Goal: Task Accomplishment & Management: Use online tool/utility

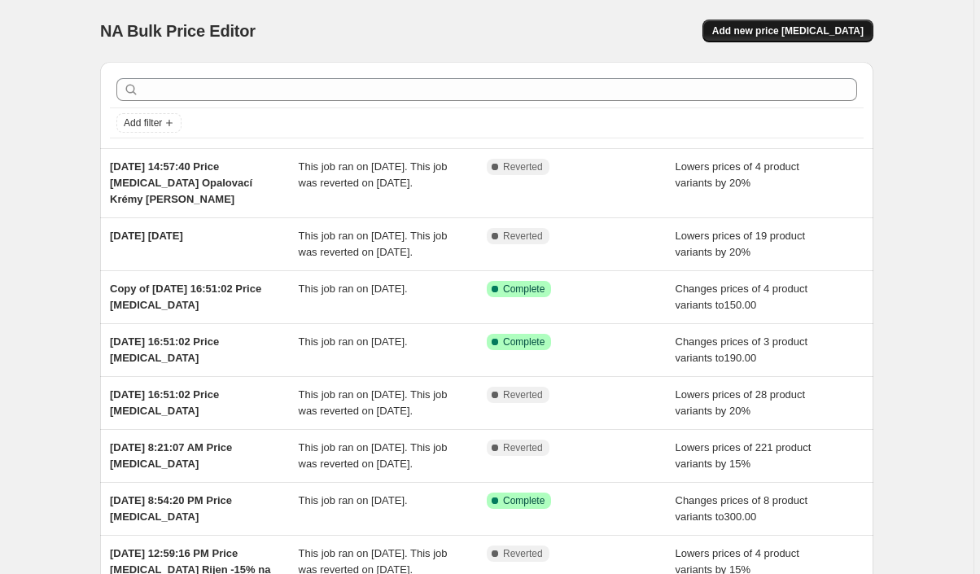
click at [774, 26] on span "Add new price [MEDICAL_DATA]" at bounding box center [787, 30] width 151 height 13
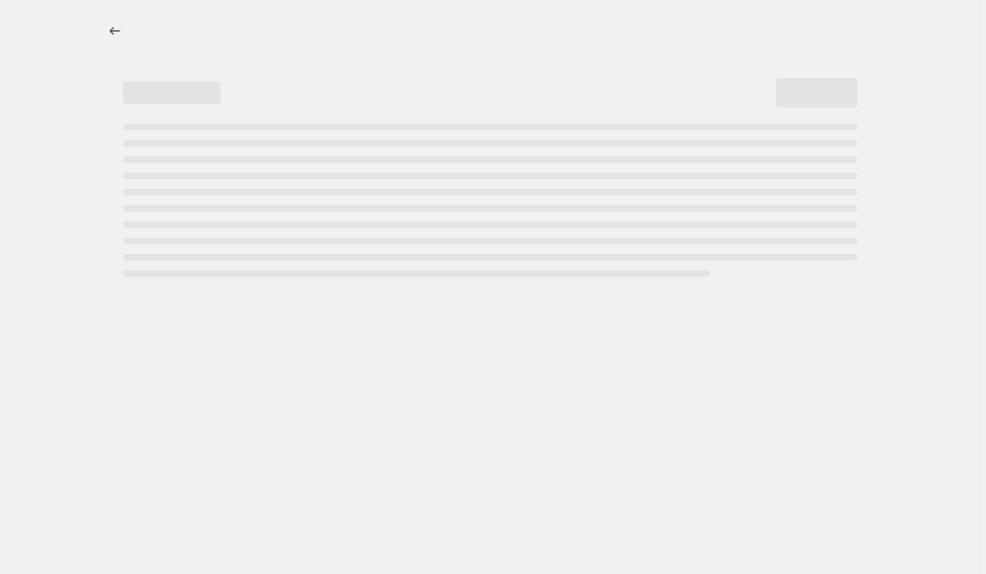
select select "percentage"
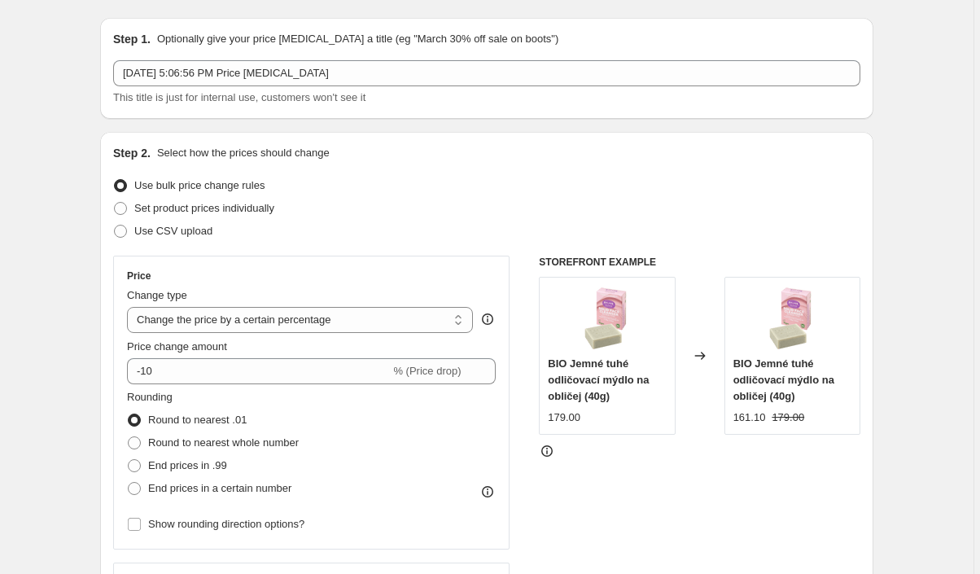
scroll to position [60, 0]
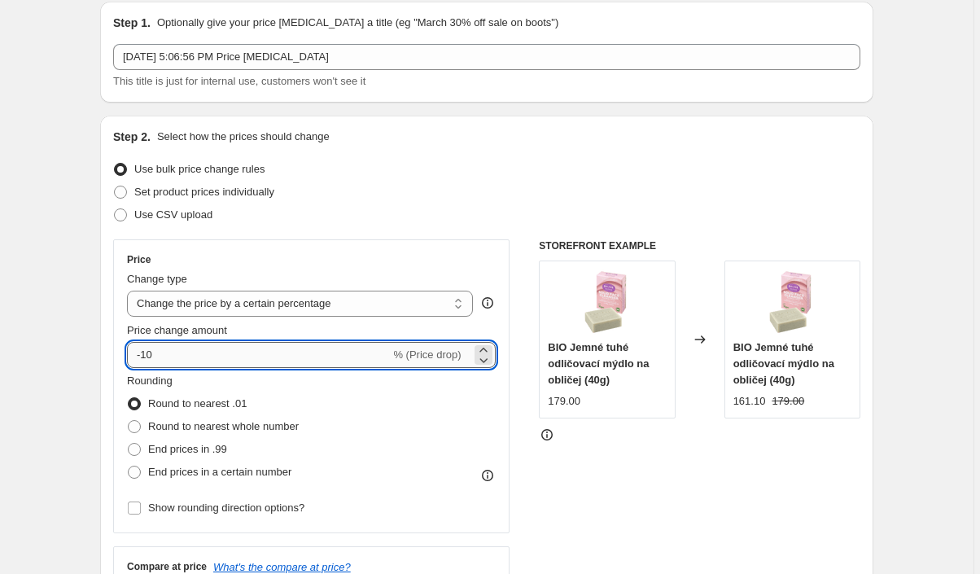
click at [208, 354] on input "-10" at bounding box center [258, 355] width 263 height 26
type input "-20"
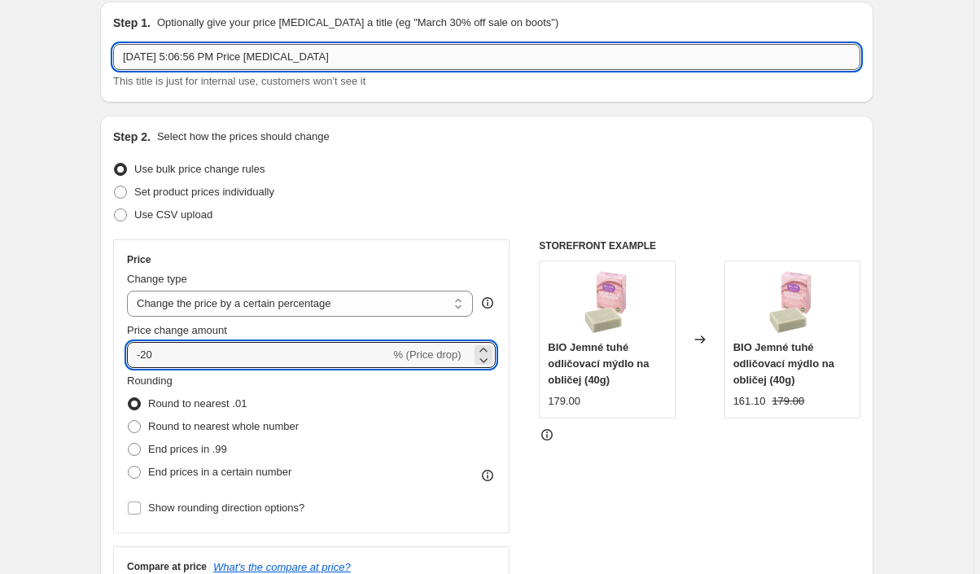
click at [391, 59] on input "[DATE] 5:06:56 PM Price [MEDICAL_DATA]" at bounding box center [486, 57] width 747 height 26
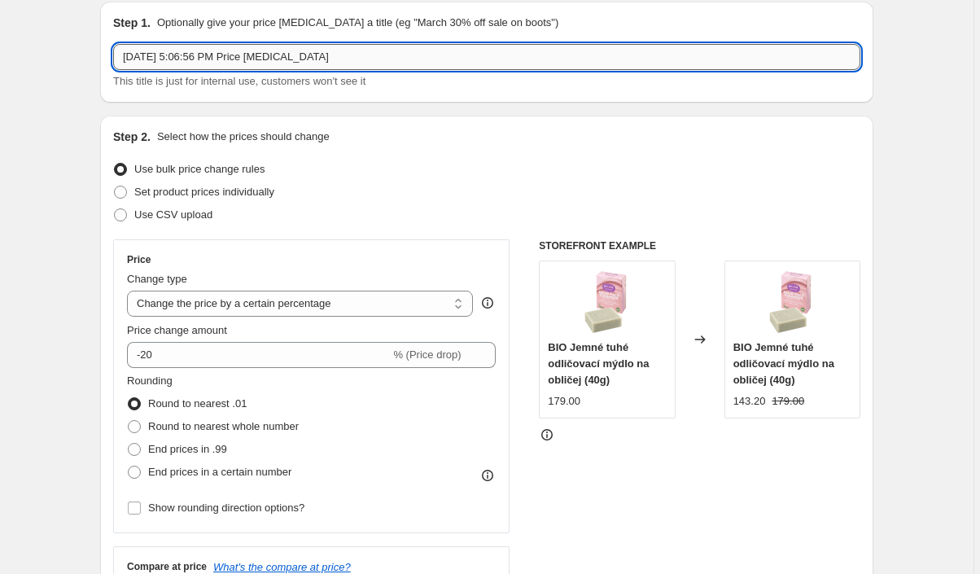
drag, startPoint x: 365, startPoint y: 59, endPoint x: 195, endPoint y: 56, distance: 170.1
click at [195, 56] on input "[DATE] 5:06:56 PM Price [MEDICAL_DATA]" at bounding box center [486, 57] width 747 height 26
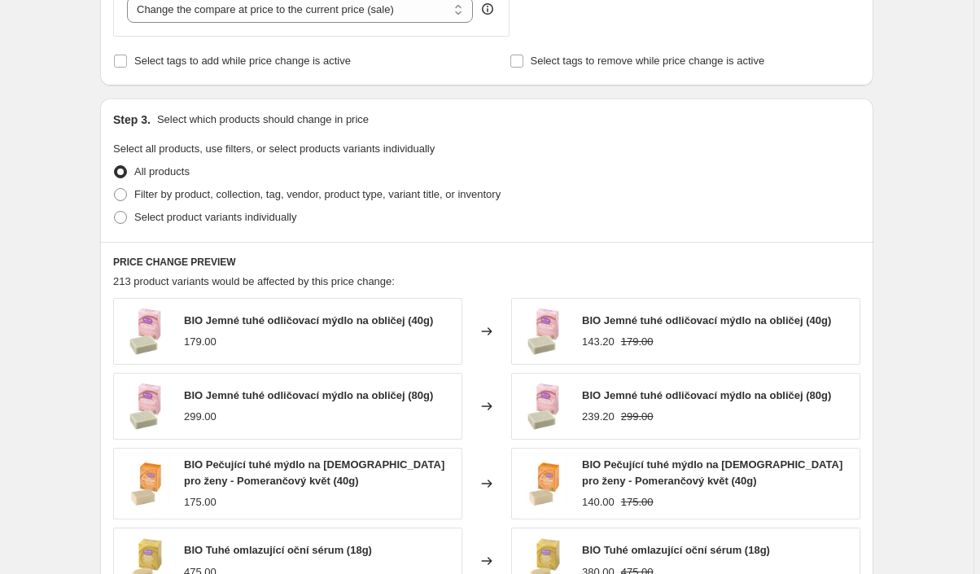
scroll to position [662, 0]
type input "[DATE] RETINAL"
click at [180, 214] on span "Select product variants individually" at bounding box center [215, 216] width 162 height 12
click at [115, 211] on input "Select product variants individually" at bounding box center [114, 210] width 1 height 1
radio input "true"
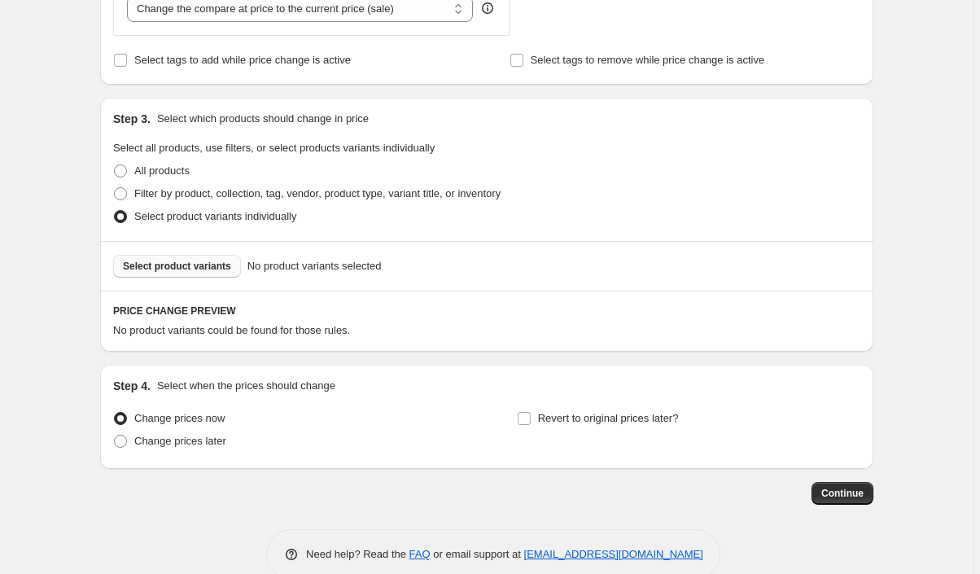
click at [189, 271] on span "Select product variants" at bounding box center [177, 266] width 108 height 13
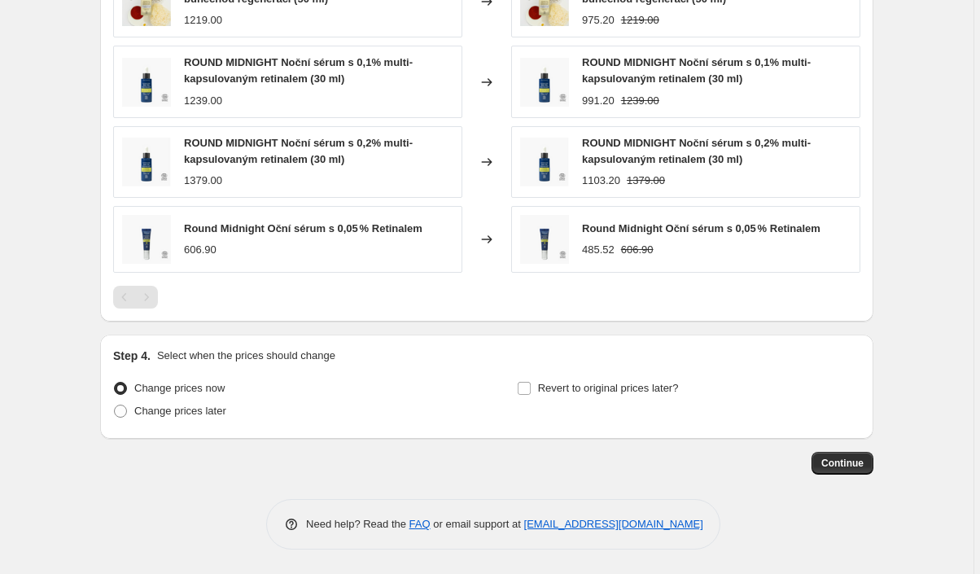
scroll to position [1043, 0]
click at [221, 413] on span "Change prices later" at bounding box center [180, 410] width 92 height 12
click at [115, 405] on input "Change prices later" at bounding box center [114, 404] width 1 height 1
radio input "true"
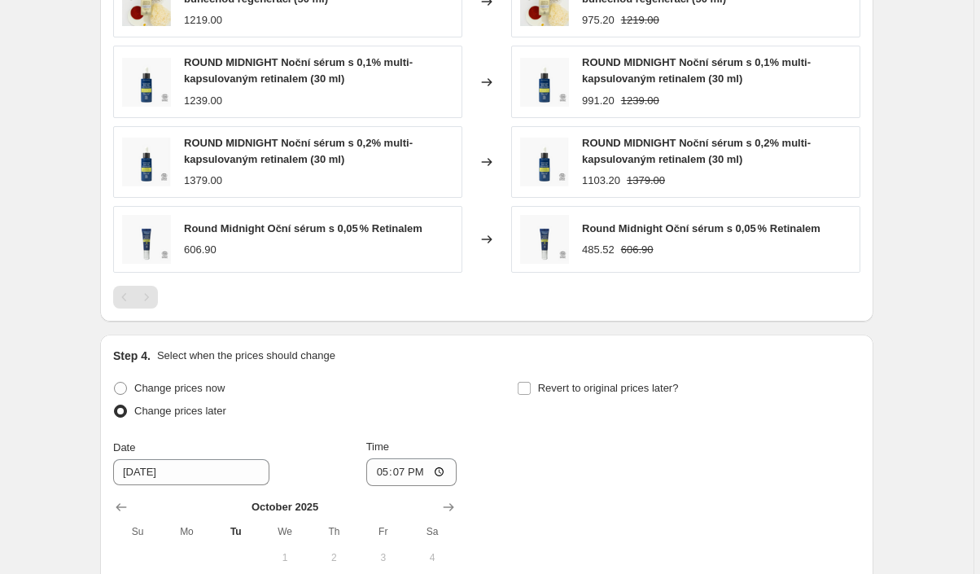
click at [195, 404] on span "Change prices later" at bounding box center [180, 411] width 92 height 16
click at [115, 404] on input "Change prices later" at bounding box center [114, 404] width 1 height 1
click at [201, 400] on label "Change prices later" at bounding box center [169, 411] width 113 height 23
click at [115, 404] on input "Change prices later" at bounding box center [114, 404] width 1 height 1
click at [212, 396] on span "Change prices now" at bounding box center [179, 388] width 90 height 16
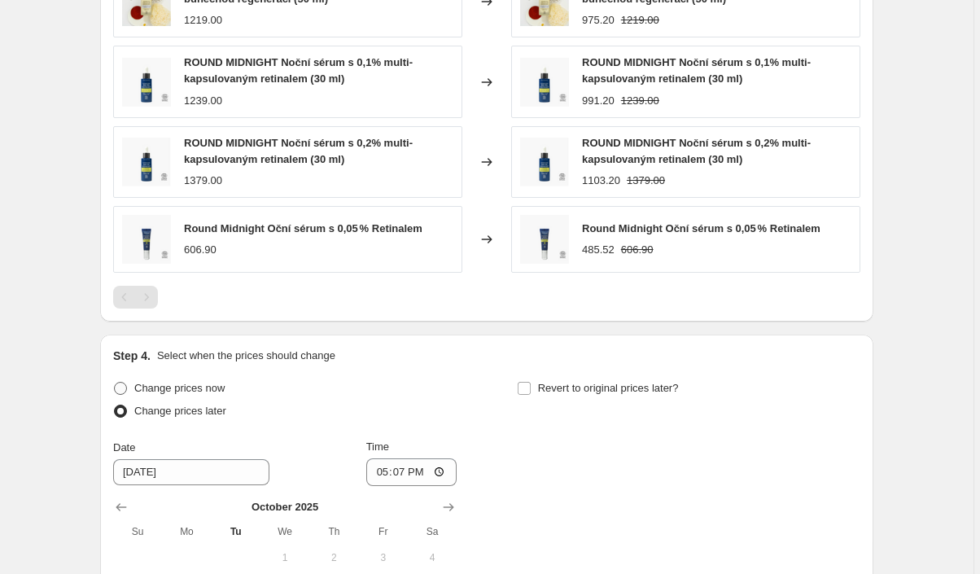
click at [115, 382] on input "Change prices now" at bounding box center [114, 382] width 1 height 1
radio input "true"
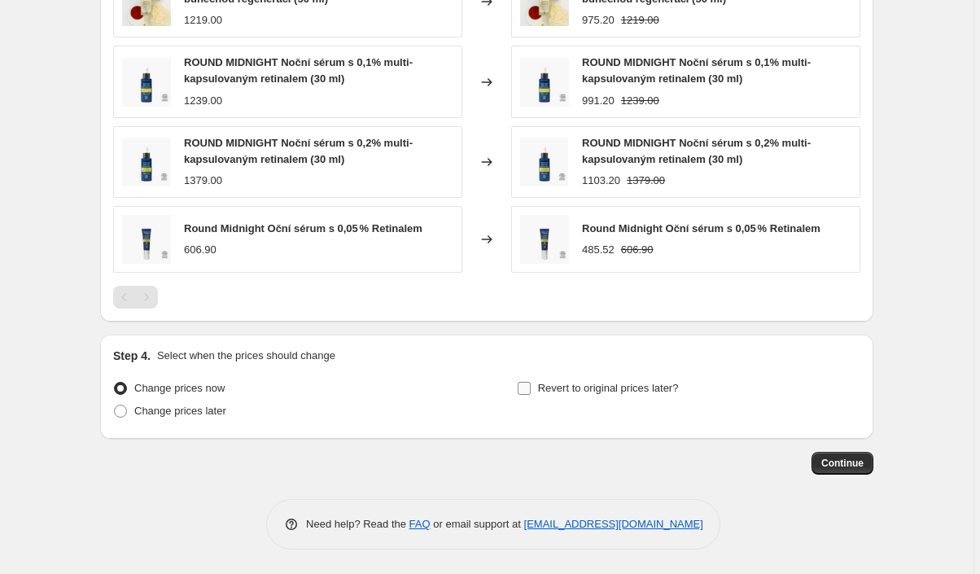
click at [539, 392] on label "Revert to original prices later?" at bounding box center [598, 388] width 162 height 23
click at [531, 392] on input "Revert to original prices later?" at bounding box center [524, 388] width 13 height 13
checkbox input "true"
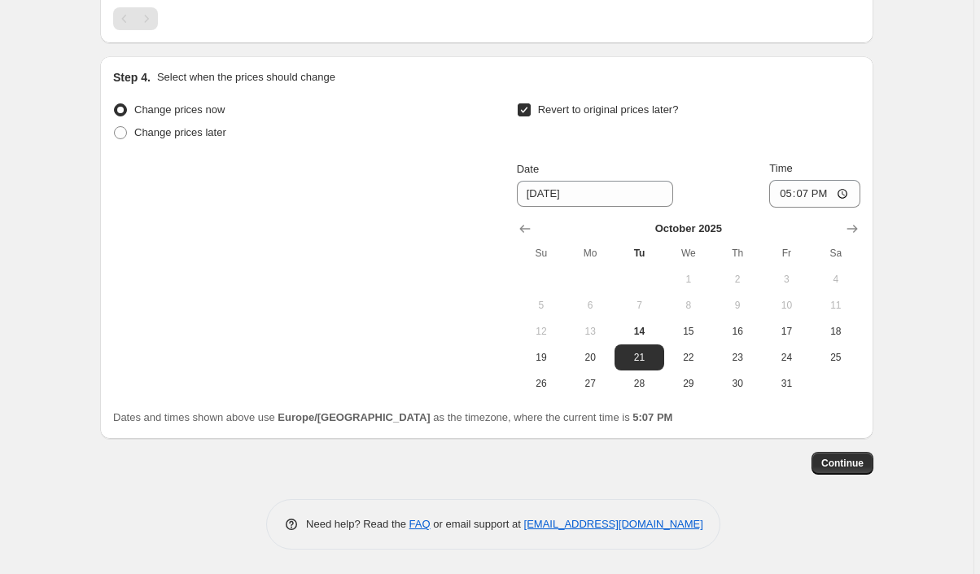
scroll to position [1323, 0]
click at [776, 382] on span "31" at bounding box center [786, 383] width 36 height 13
type input "[DATE]"
click at [808, 195] on input "17:07" at bounding box center [814, 194] width 91 height 28
type input "12:55"
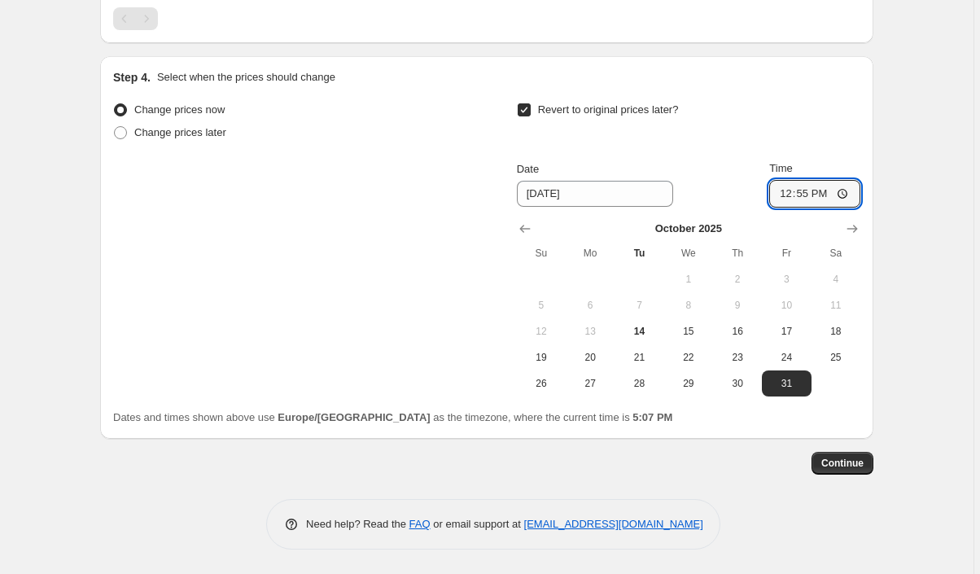
click at [798, 103] on div "Revert to original prices later?" at bounding box center [688, 122] width 343 height 49
click at [851, 469] on span "Continue" at bounding box center [842, 463] width 42 height 13
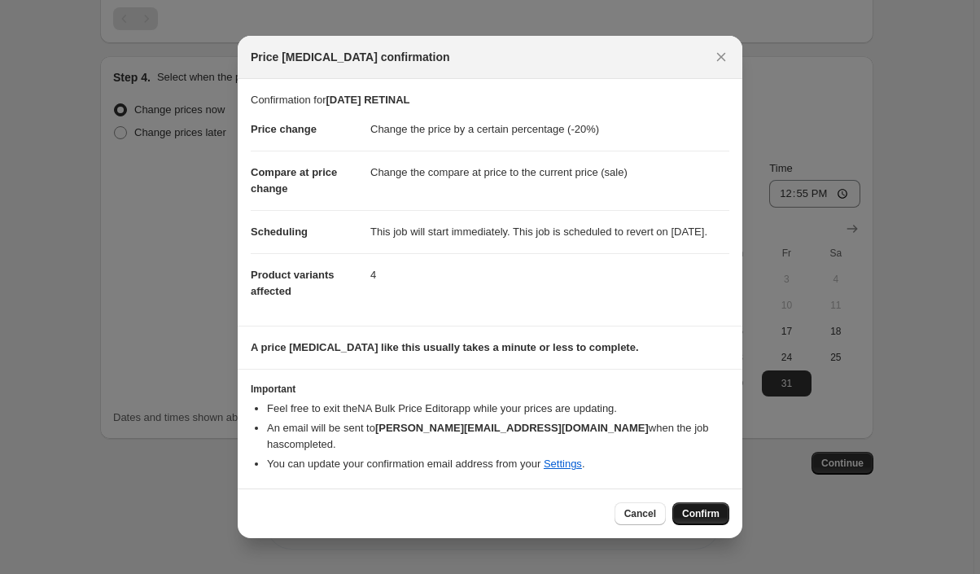
click at [694, 518] on span "Confirm" at bounding box center [700, 513] width 37 height 13
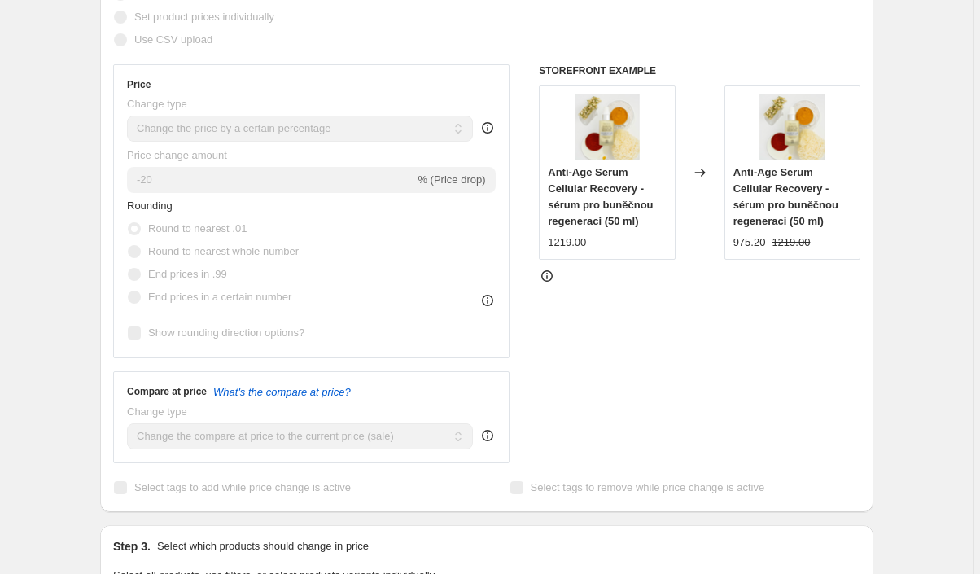
scroll to position [341, 0]
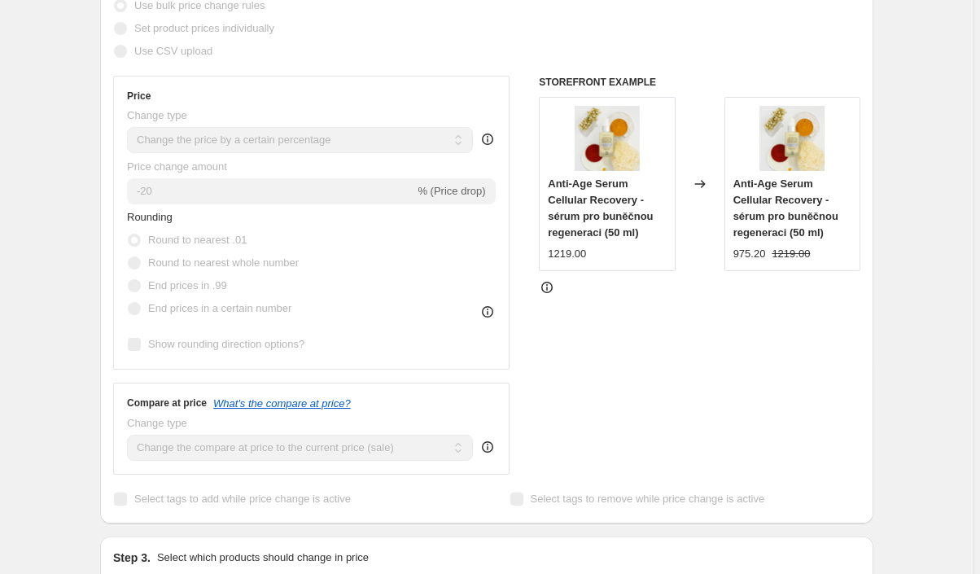
select select "percentage"
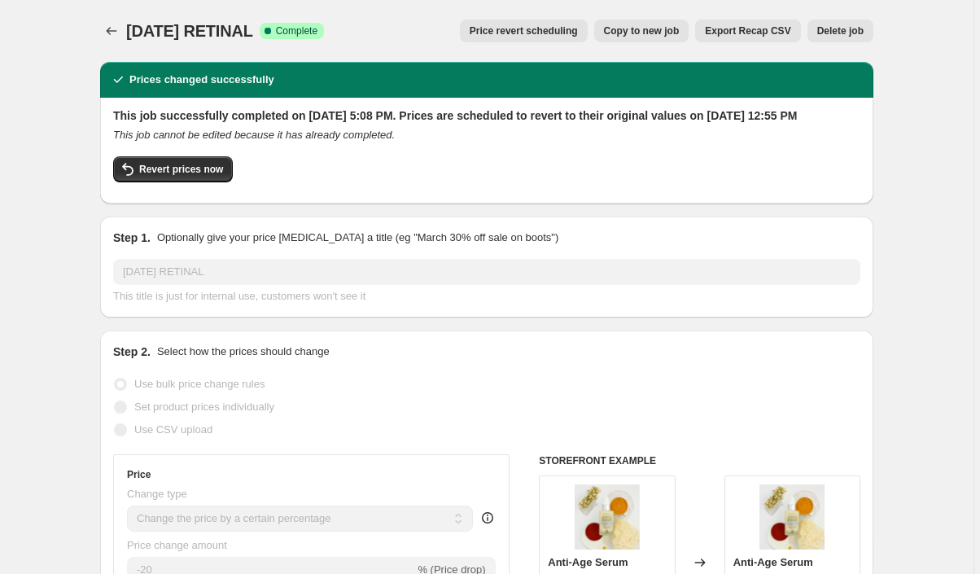
scroll to position [0, 0]
